Goal: Task Accomplishment & Management: Use online tool/utility

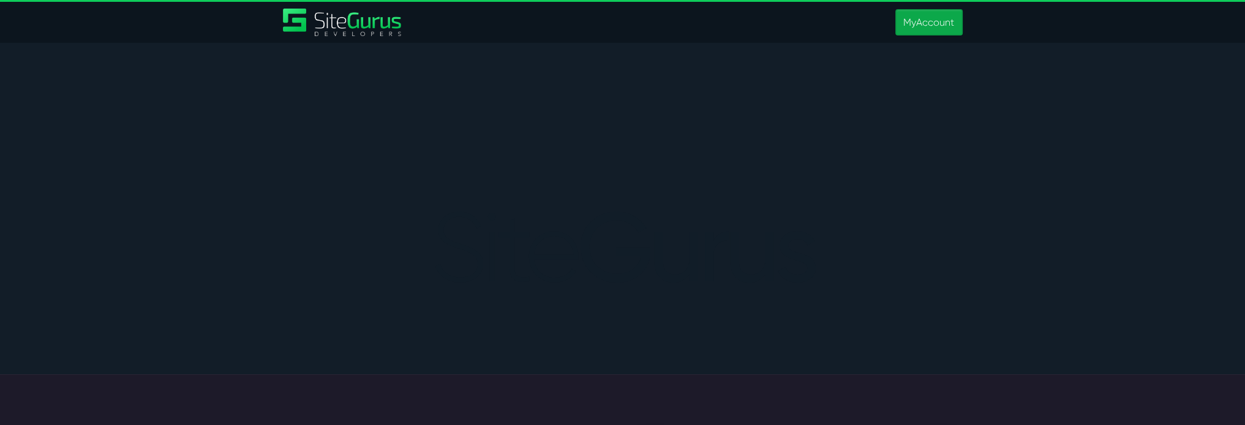
type input "matt.jones@wysi.co.uk"
click at [933, 12] on link "MyAccount" at bounding box center [928, 22] width 67 height 26
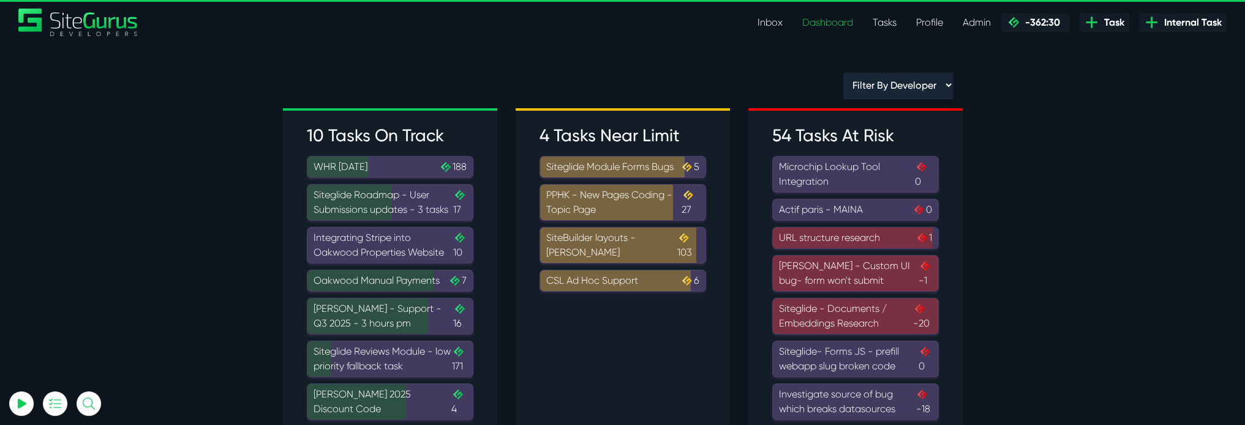
click at [886, 18] on link "Tasks" at bounding box center [884, 22] width 43 height 24
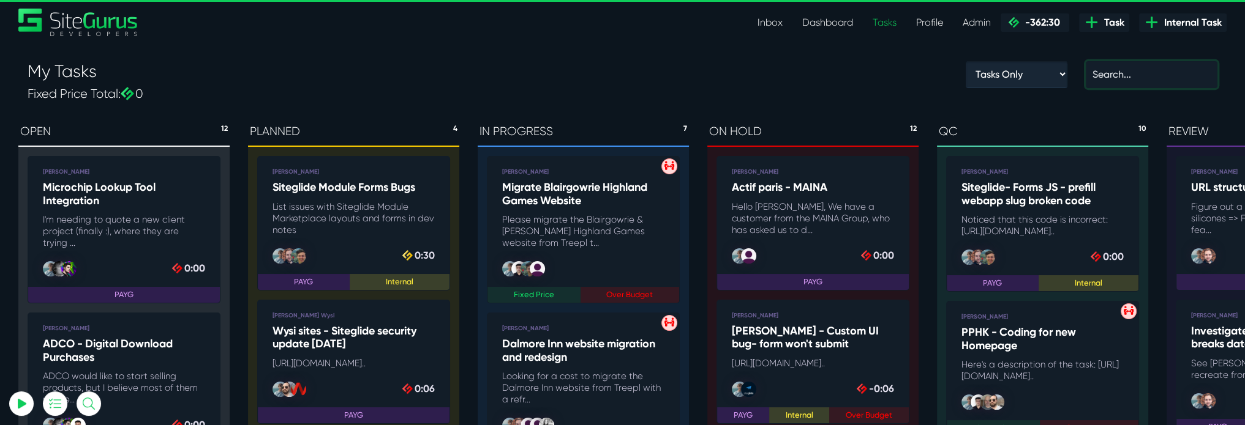
click at [1131, 63] on input "text" at bounding box center [1151, 74] width 132 height 27
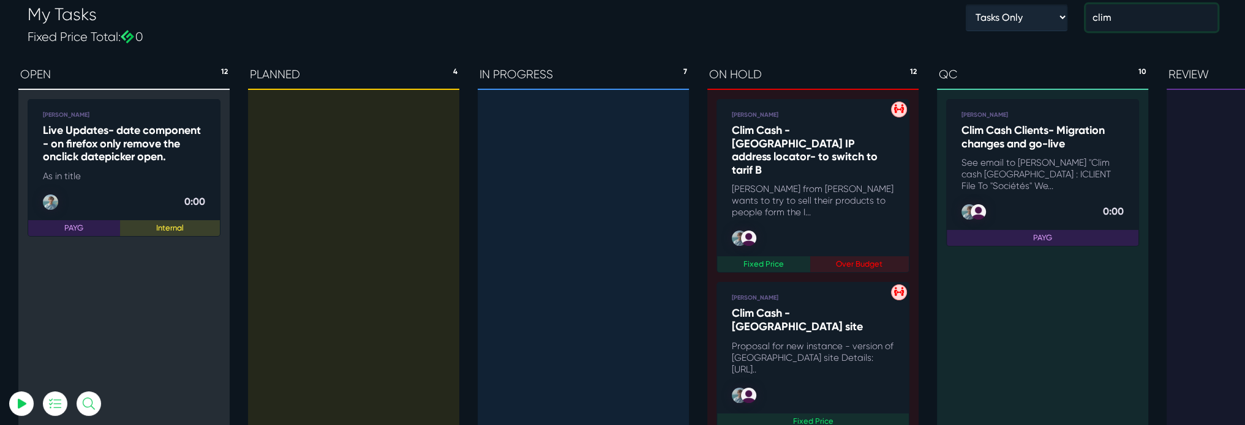
scroll to position [61, 0]
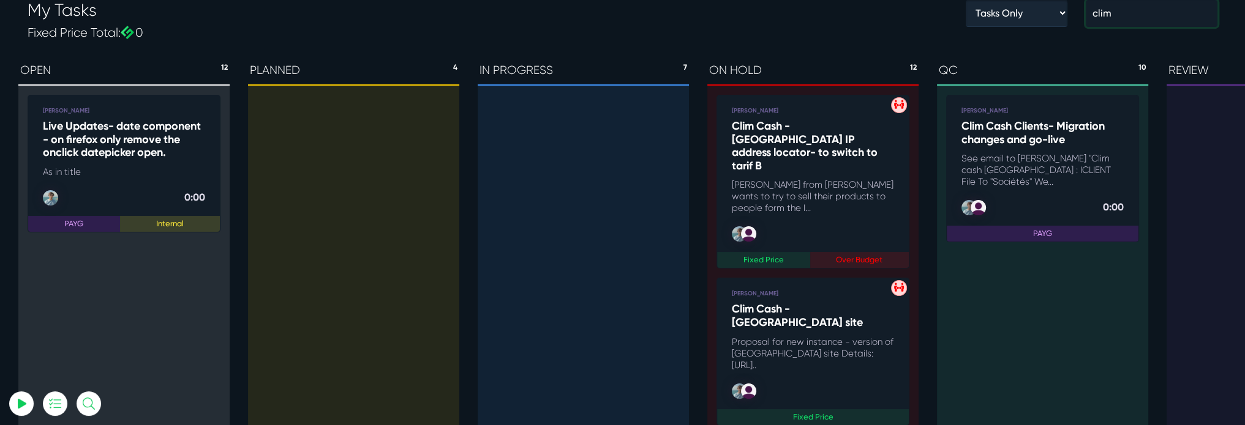
type input "clim"
click at [1063, 157] on p "See email to matt jones "Clim cash Martinique : ICLIENT File To "Sociétés" We..." at bounding box center [1042, 170] width 162 height 35
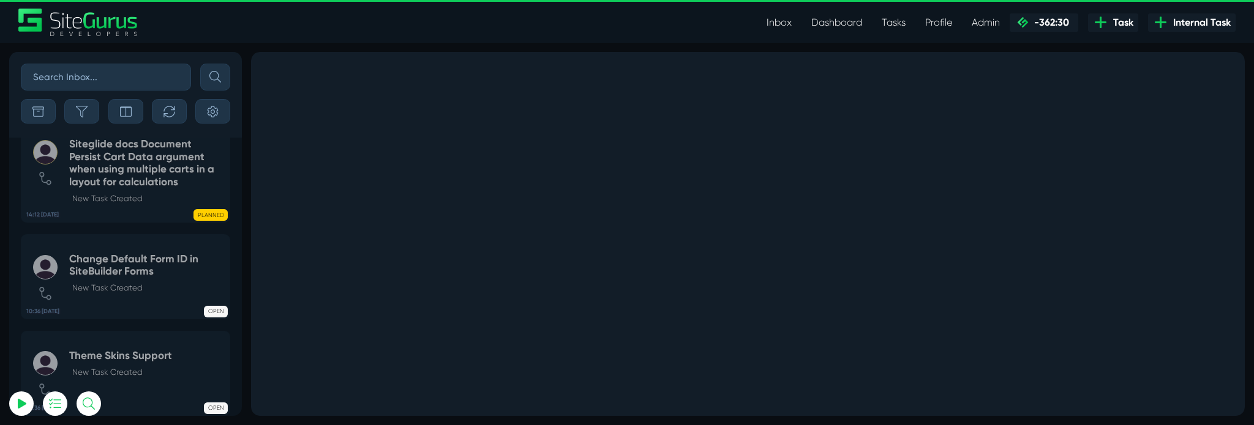
scroll to position [-6546, 0]
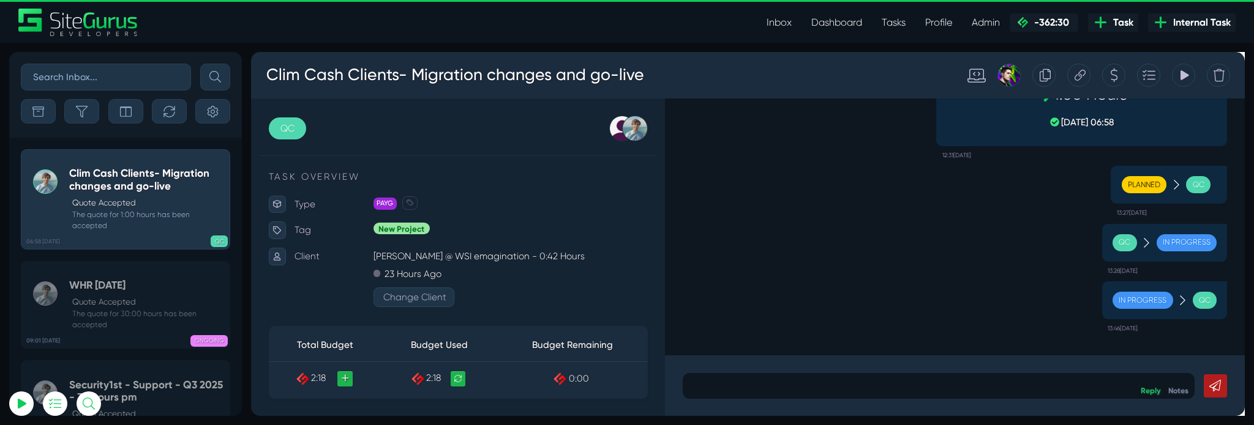
click at [862, 271] on div "QC In Progress 13:28[DATE]" at bounding box center [992, 258] width 574 height 67
